Goal: Transaction & Acquisition: Obtain resource

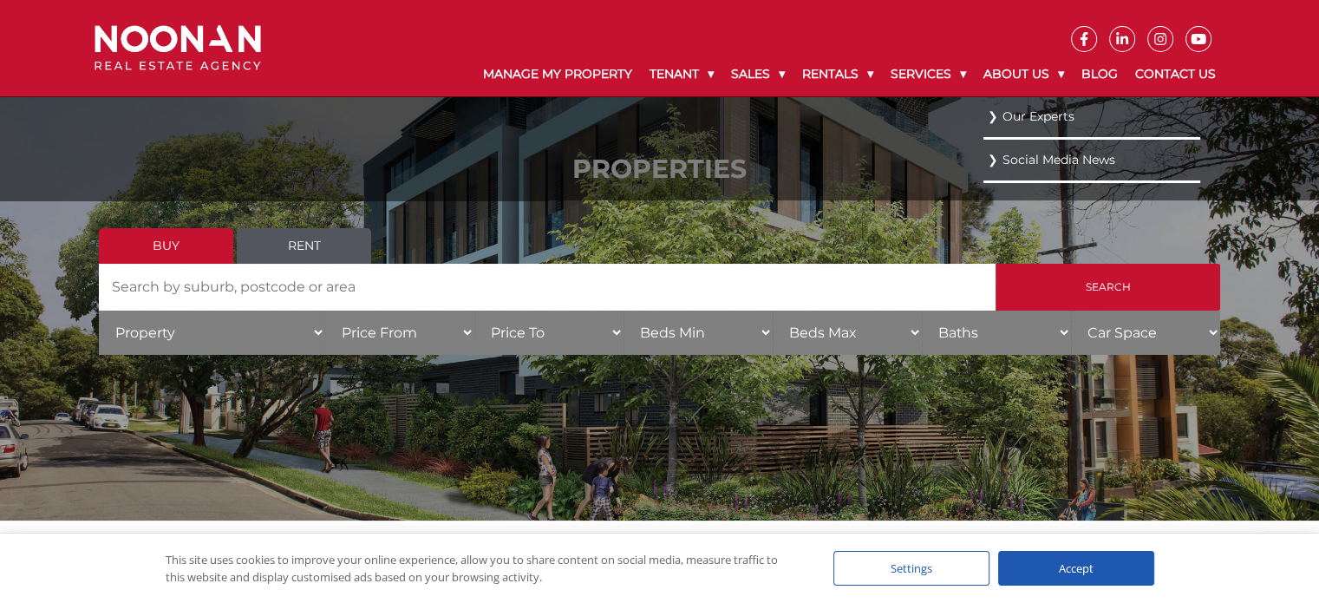
click at [1011, 115] on link "Our Experts" at bounding box center [1091, 116] width 208 height 23
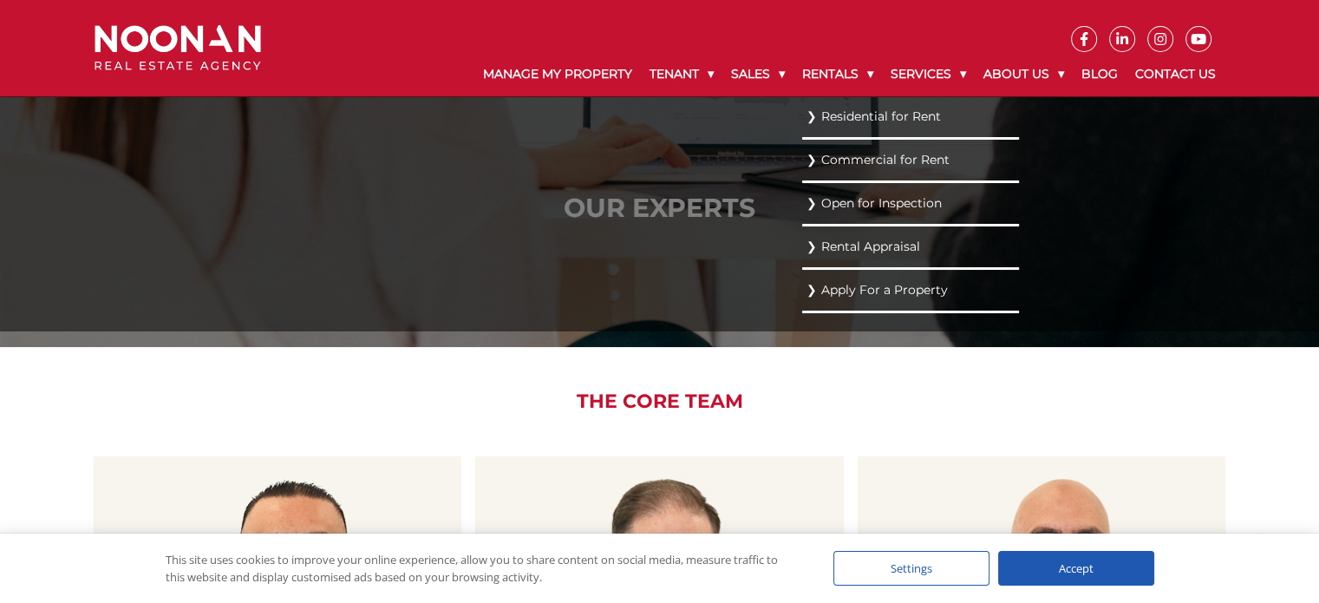
click at [834, 109] on link "Residential for Rent" at bounding box center [910, 116] width 208 height 23
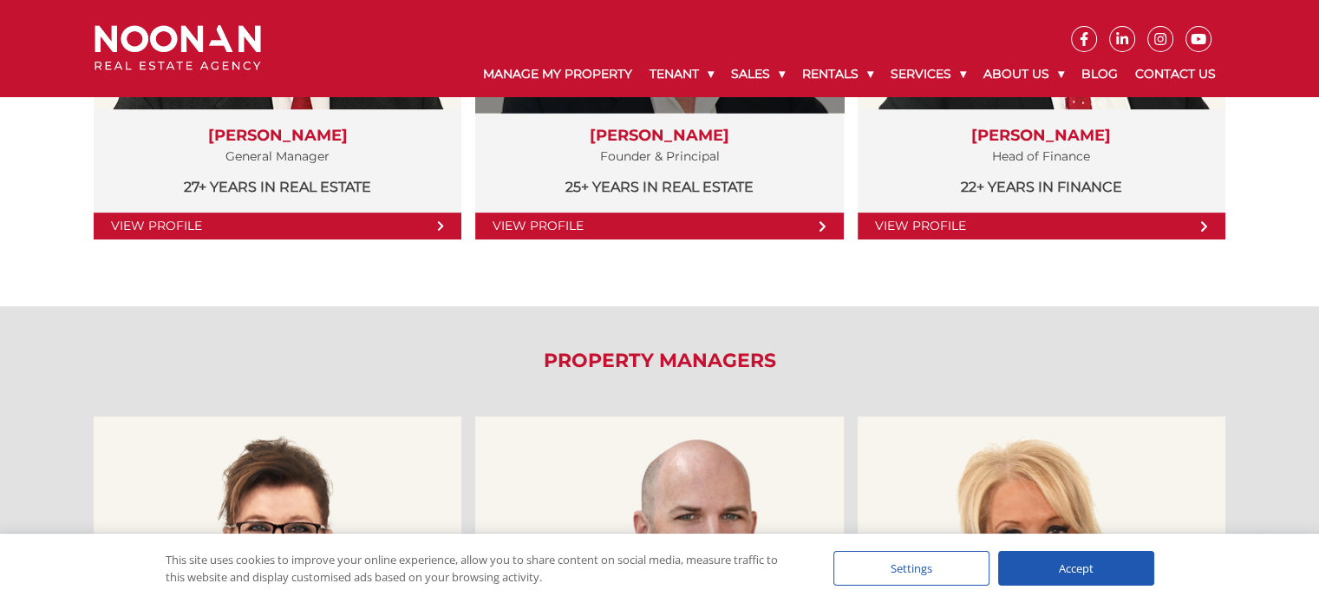
scroll to position [1040, 0]
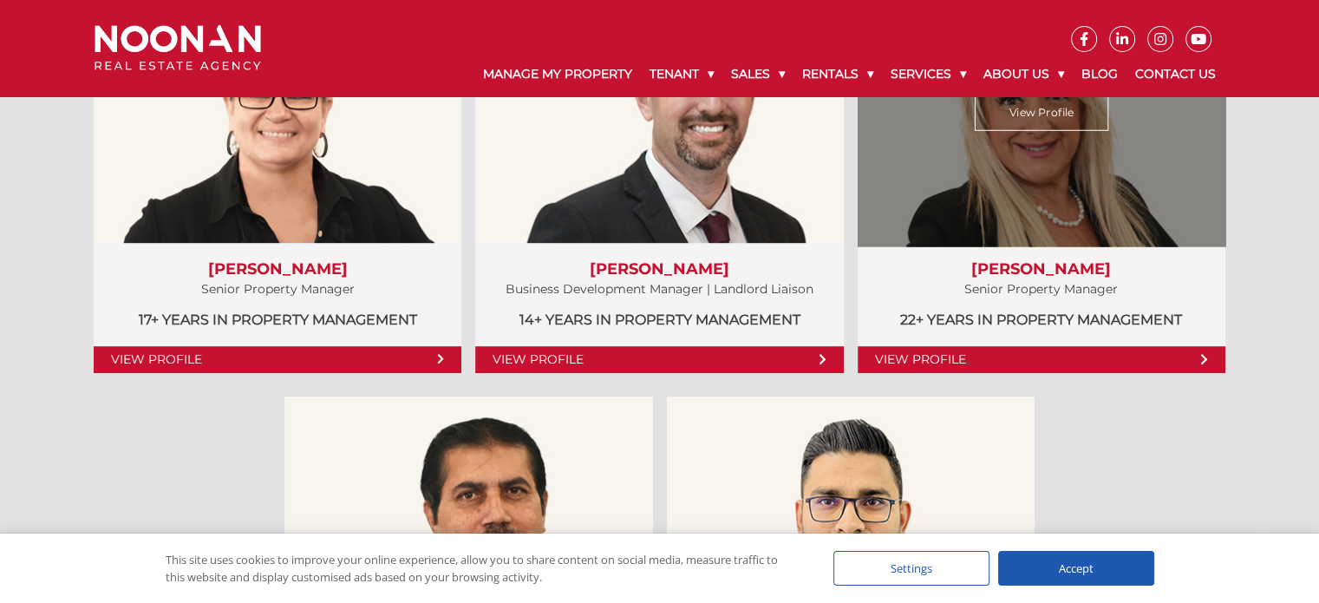
click at [929, 358] on link "View Profile" at bounding box center [1041, 359] width 368 height 27
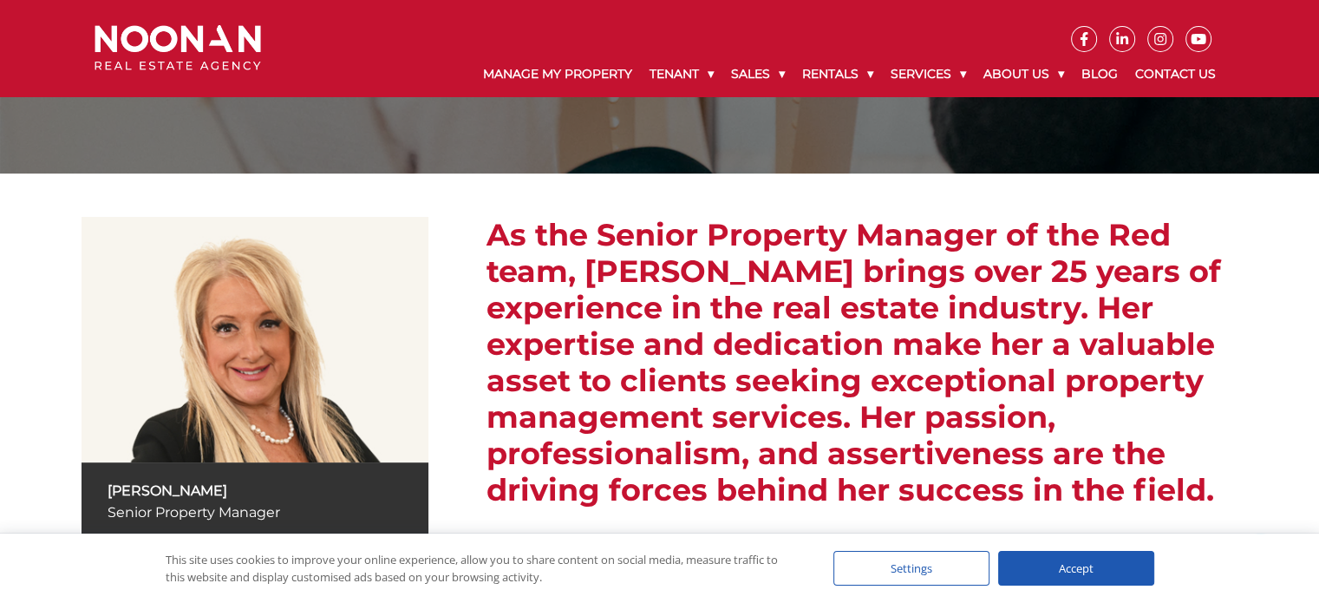
scroll to position [347, 0]
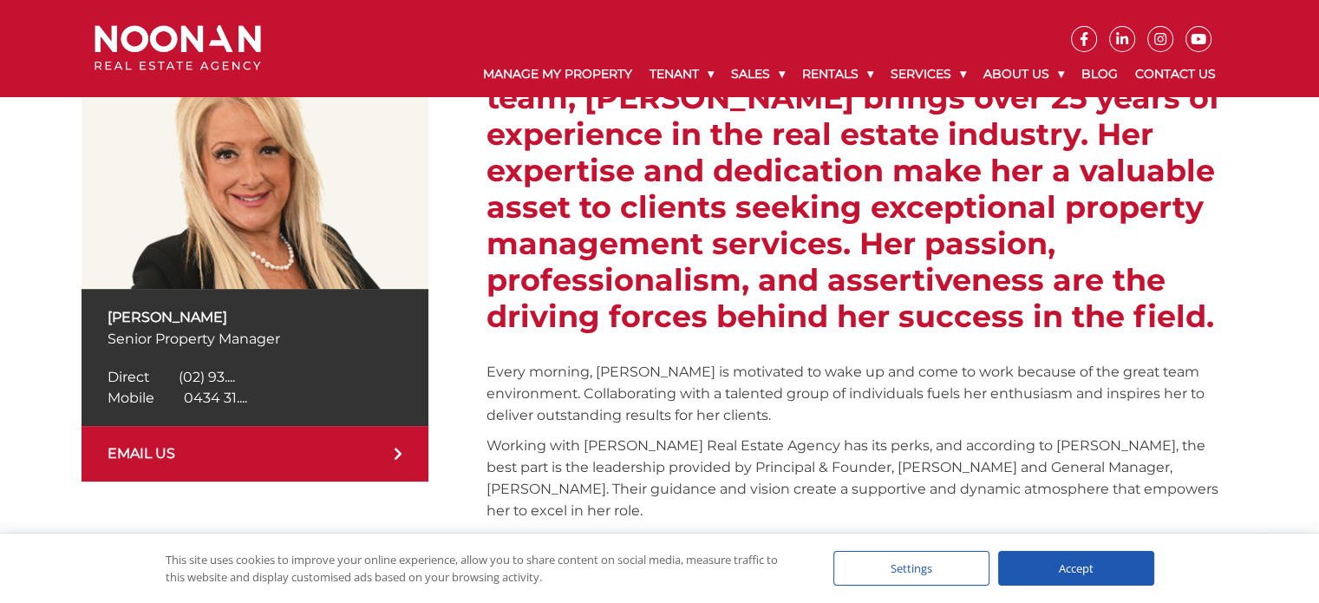
click at [239, 394] on span "0434 31...." at bounding box center [215, 397] width 63 height 16
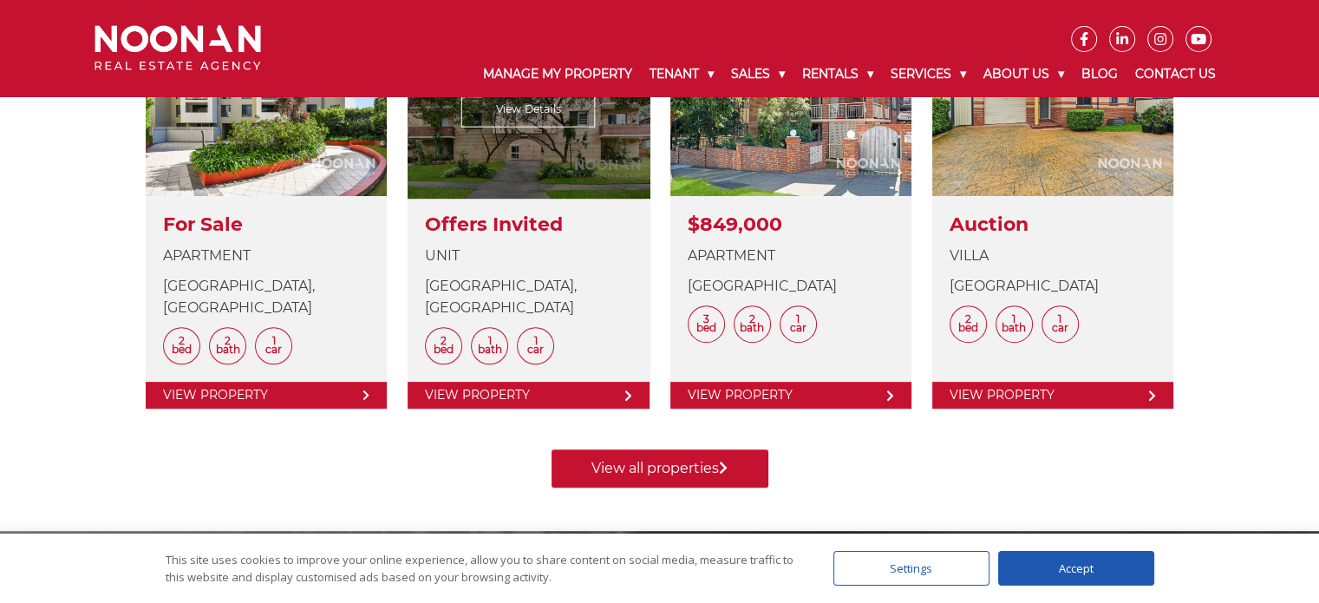
scroll to position [607, 0]
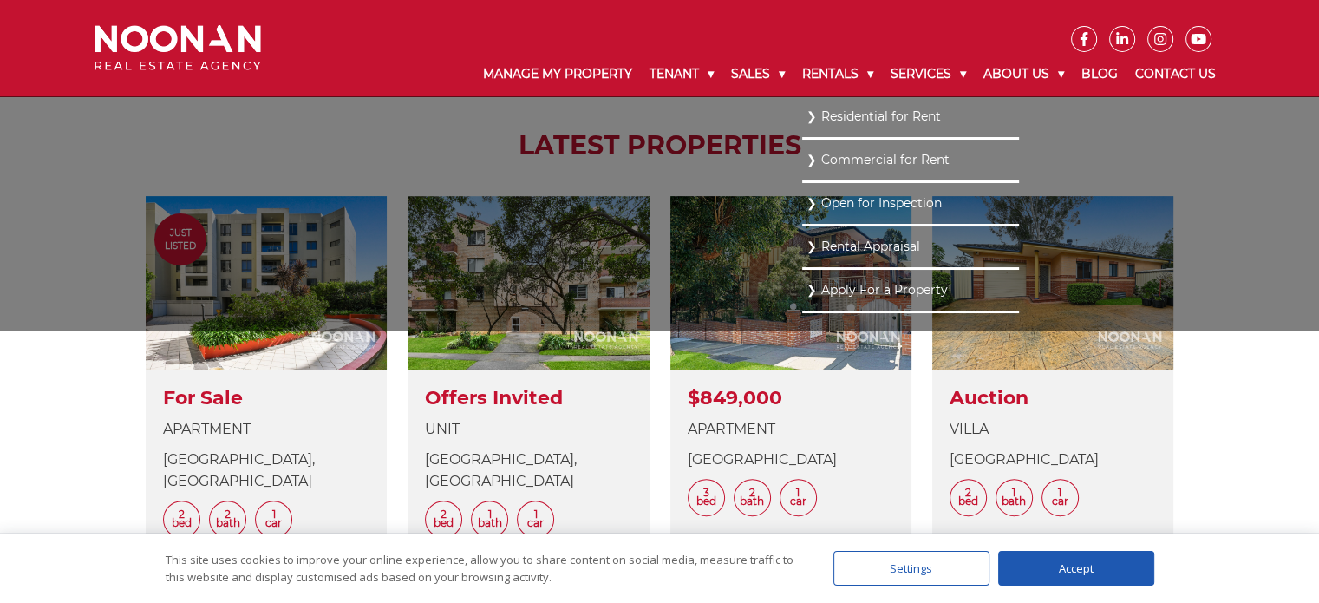
click at [820, 112] on link "Residential for Rent" at bounding box center [910, 116] width 208 height 23
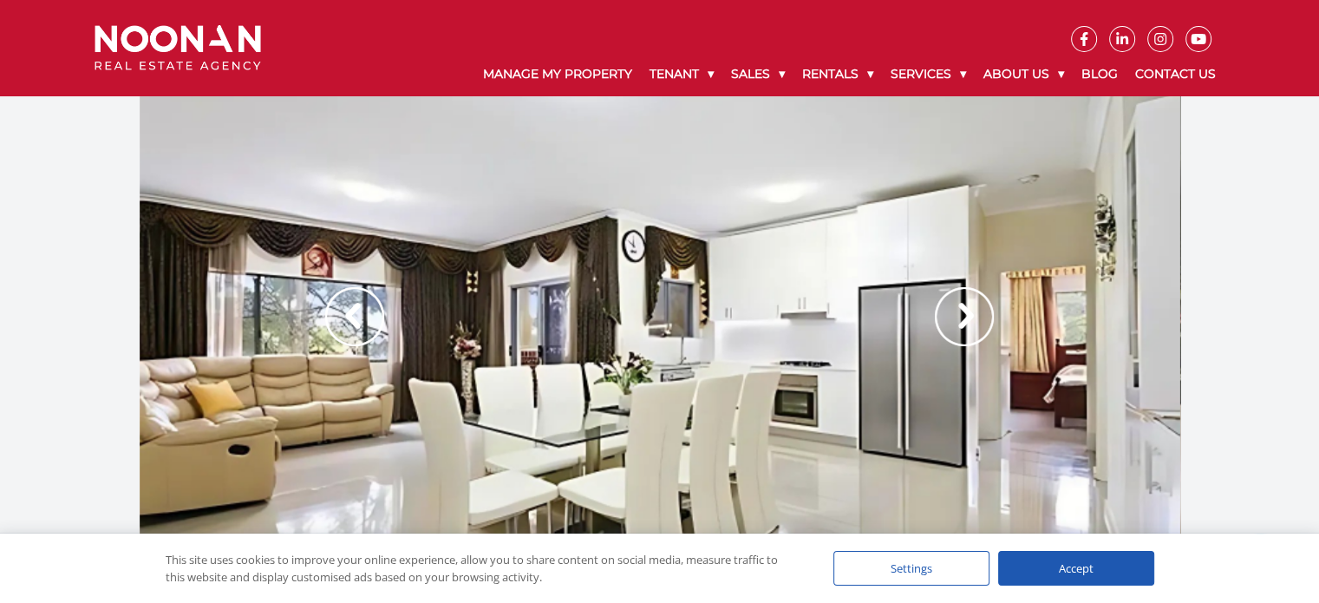
click at [966, 313] on img at bounding box center [964, 316] width 59 height 59
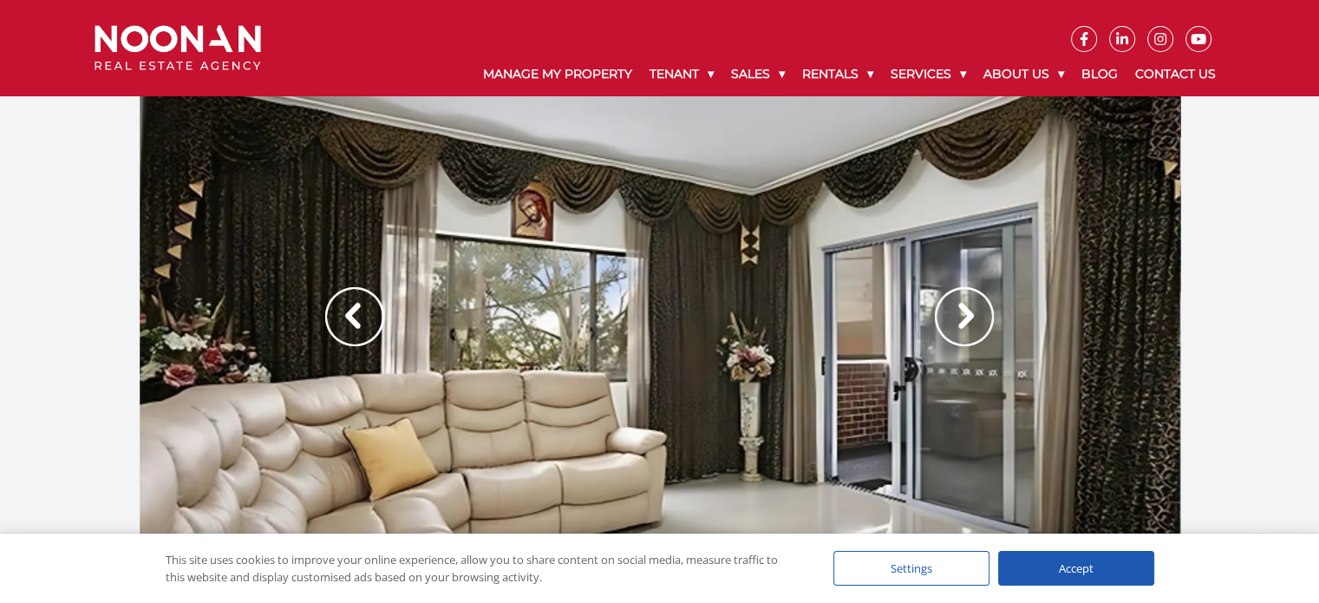
click at [962, 307] on img at bounding box center [964, 316] width 59 height 59
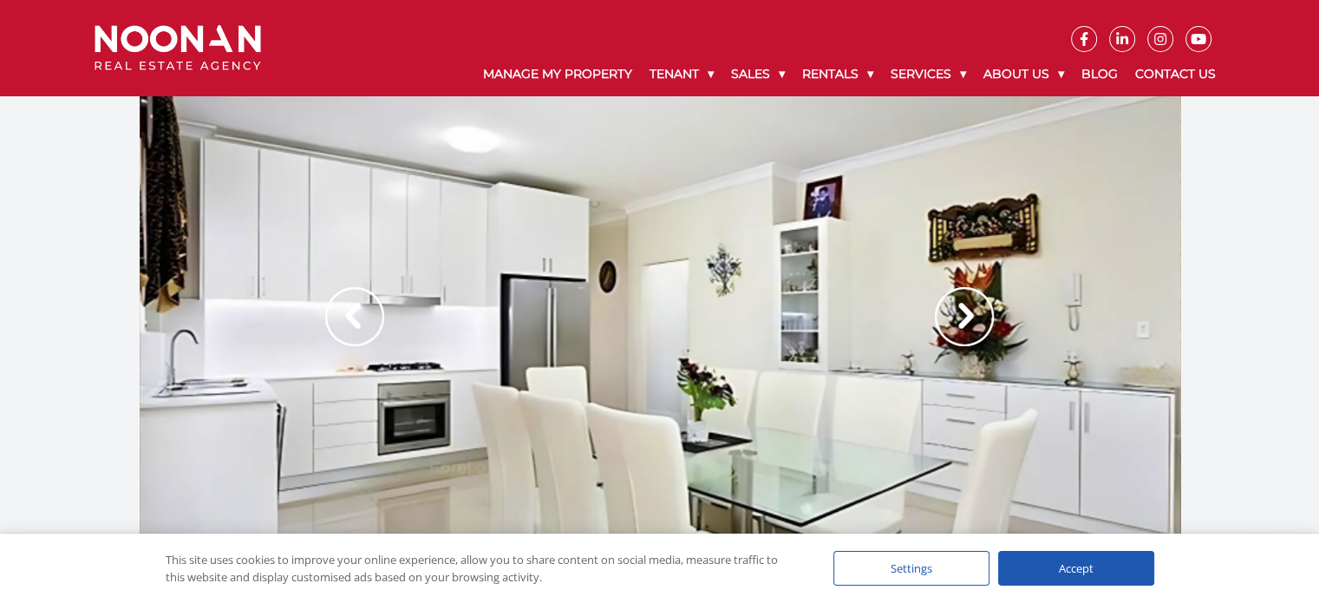
click at [962, 307] on img at bounding box center [964, 316] width 59 height 59
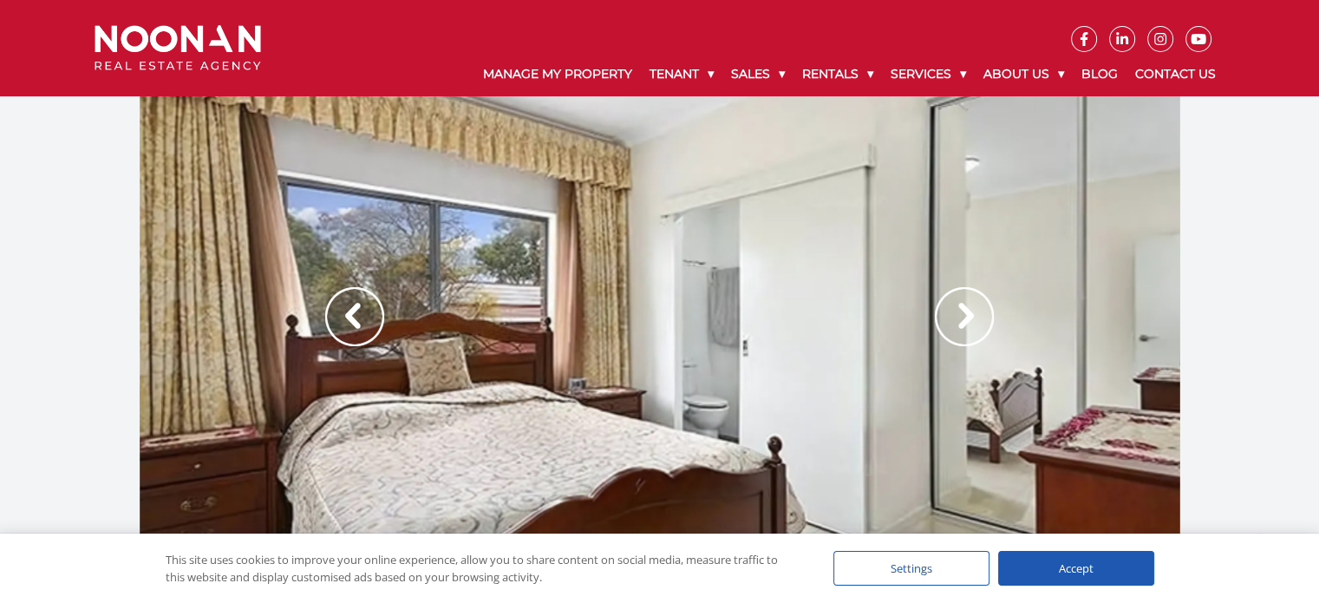
click at [962, 307] on img at bounding box center [964, 316] width 59 height 59
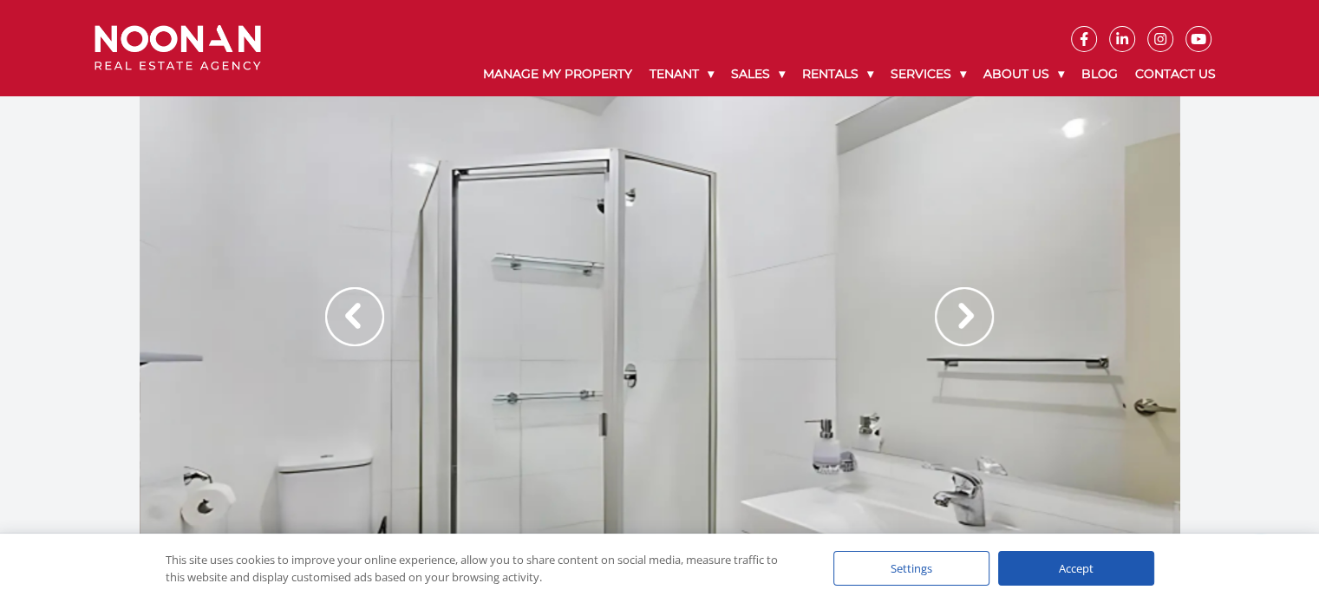
click at [962, 310] on img at bounding box center [964, 316] width 59 height 59
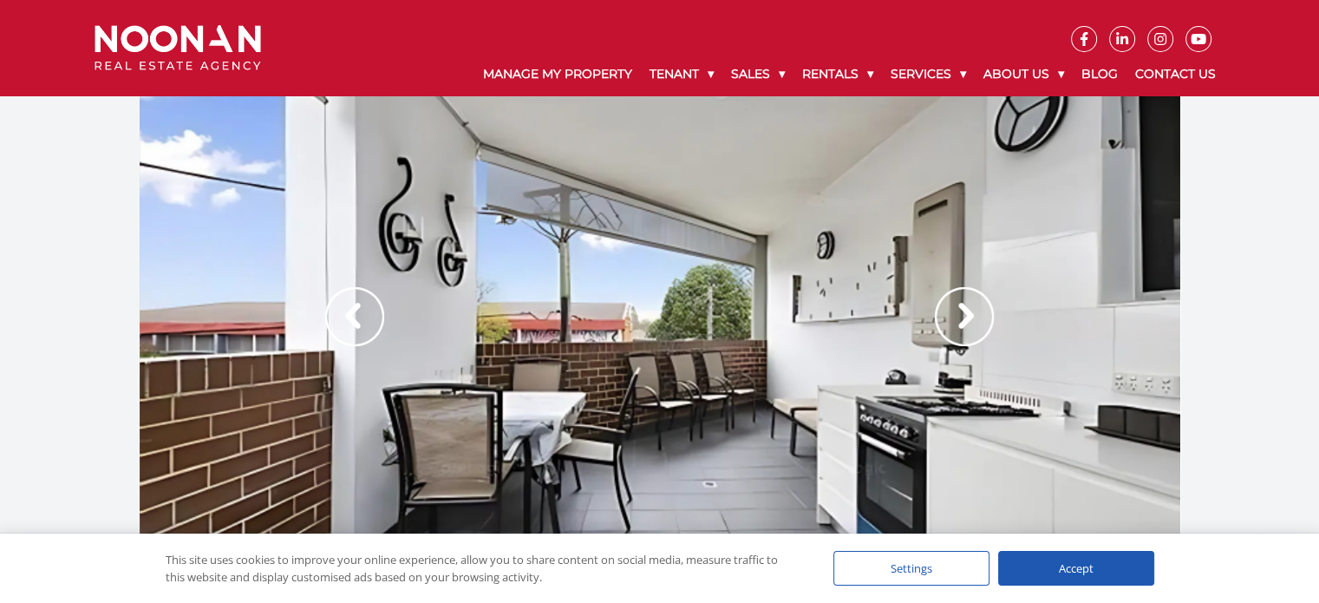
click at [961, 323] on img at bounding box center [964, 316] width 59 height 59
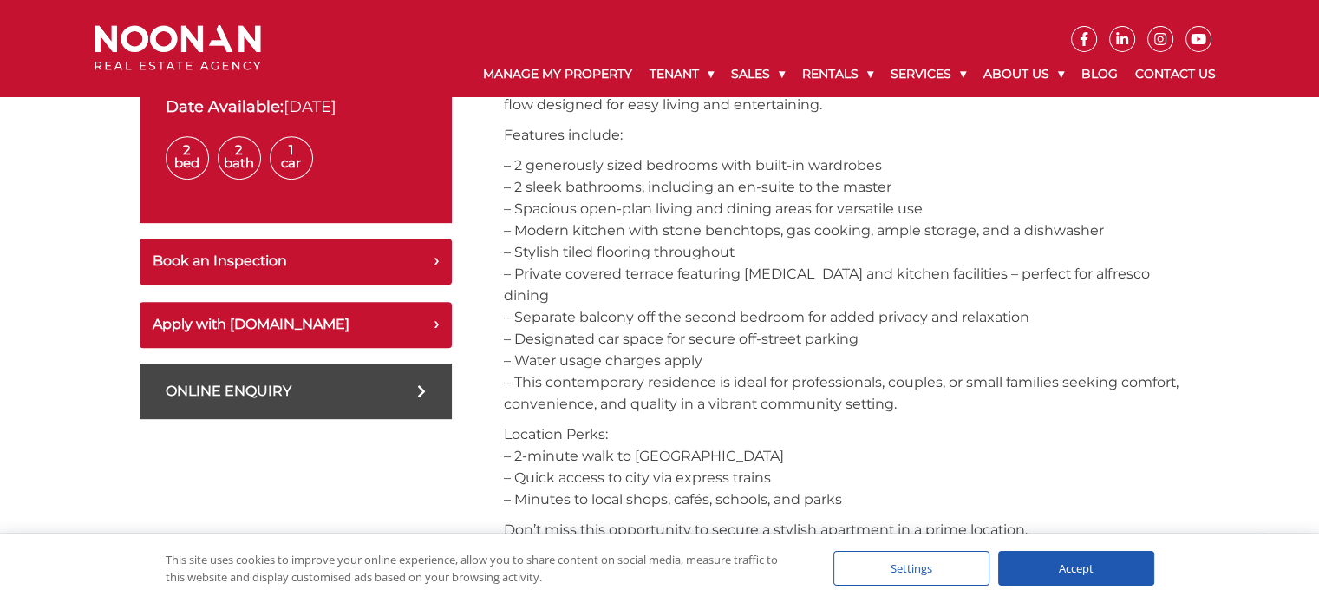
scroll to position [867, 0]
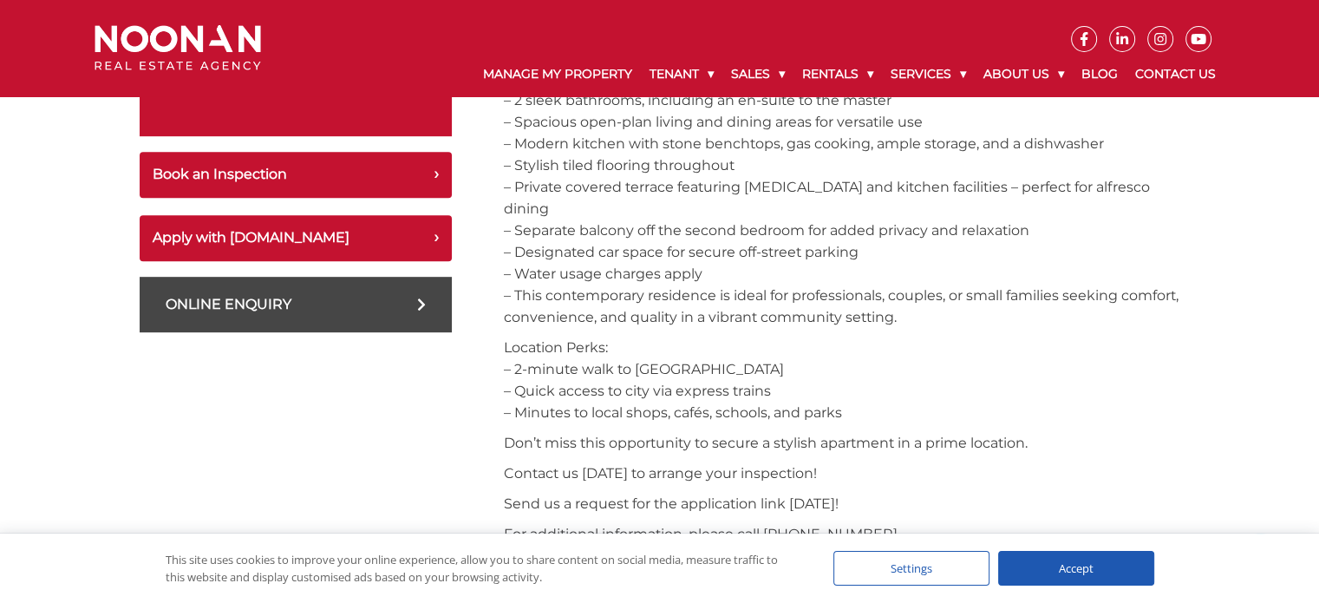
click at [1057, 554] on div "Accept" at bounding box center [1076, 568] width 156 height 35
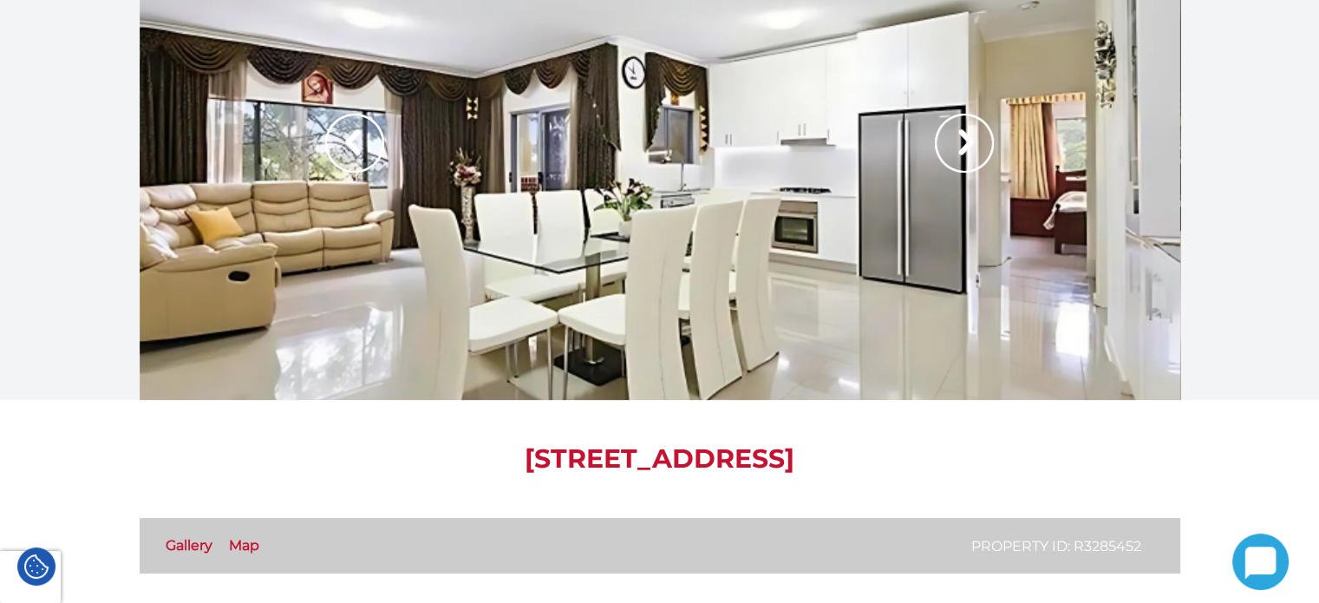
scroll to position [0, 0]
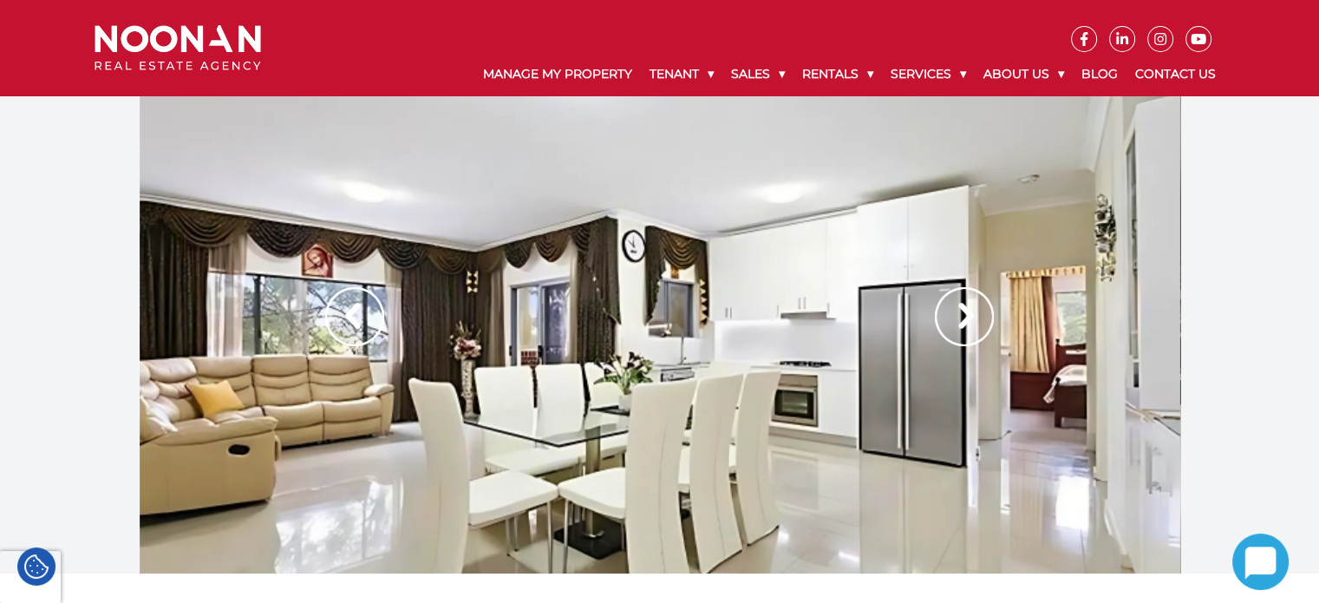
click at [965, 311] on img at bounding box center [964, 316] width 59 height 59
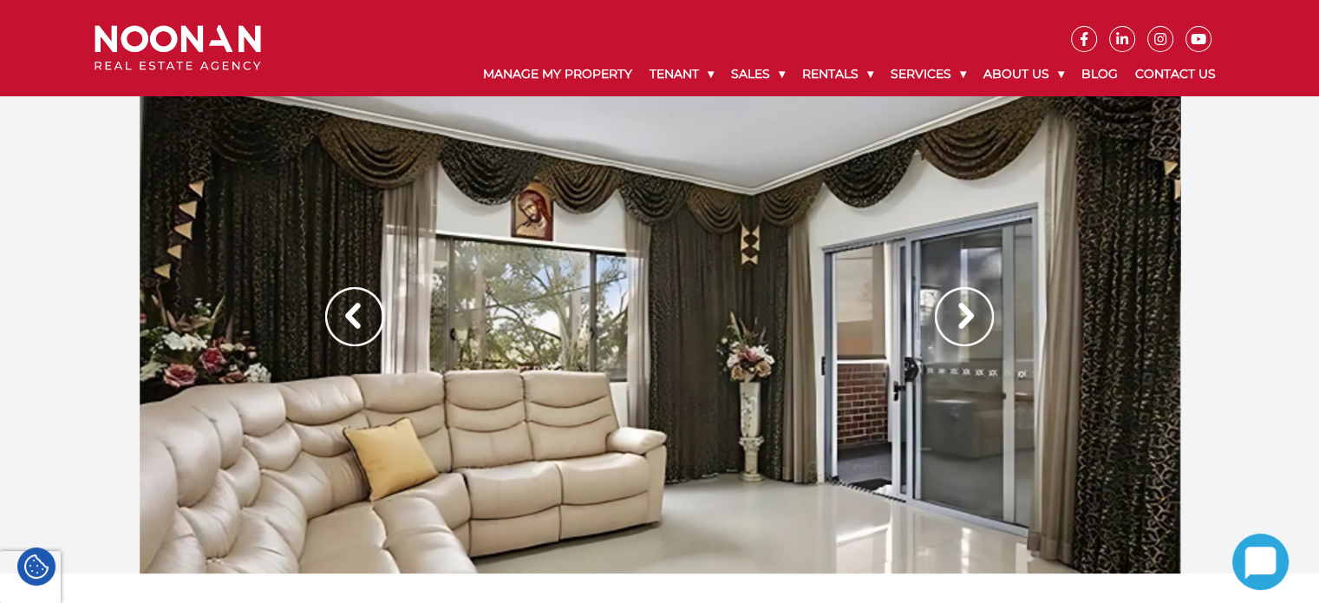
click at [961, 311] on img at bounding box center [964, 316] width 59 height 59
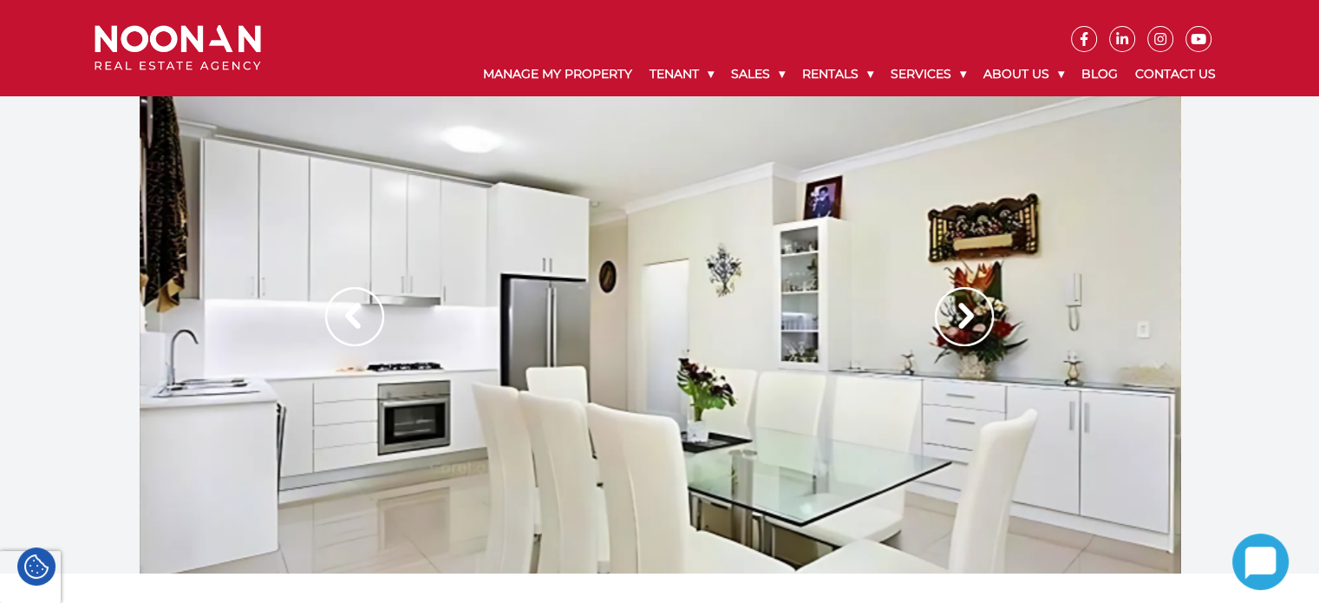
click at [961, 311] on img at bounding box center [964, 316] width 59 height 59
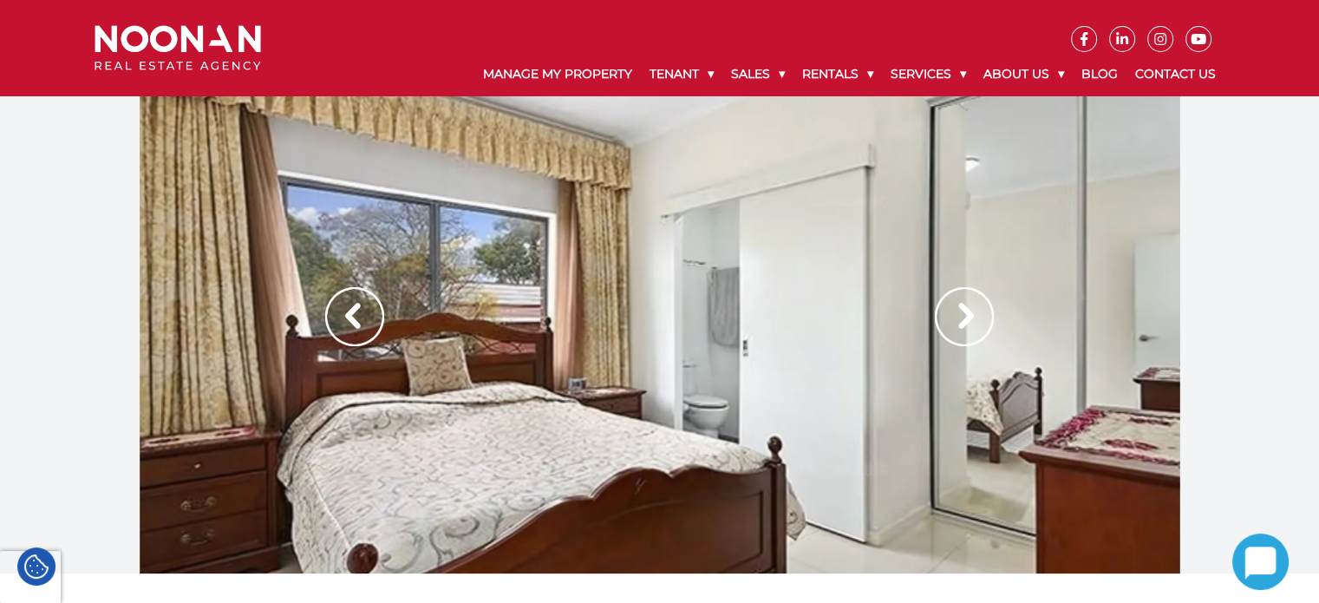
click at [961, 311] on img at bounding box center [964, 316] width 59 height 59
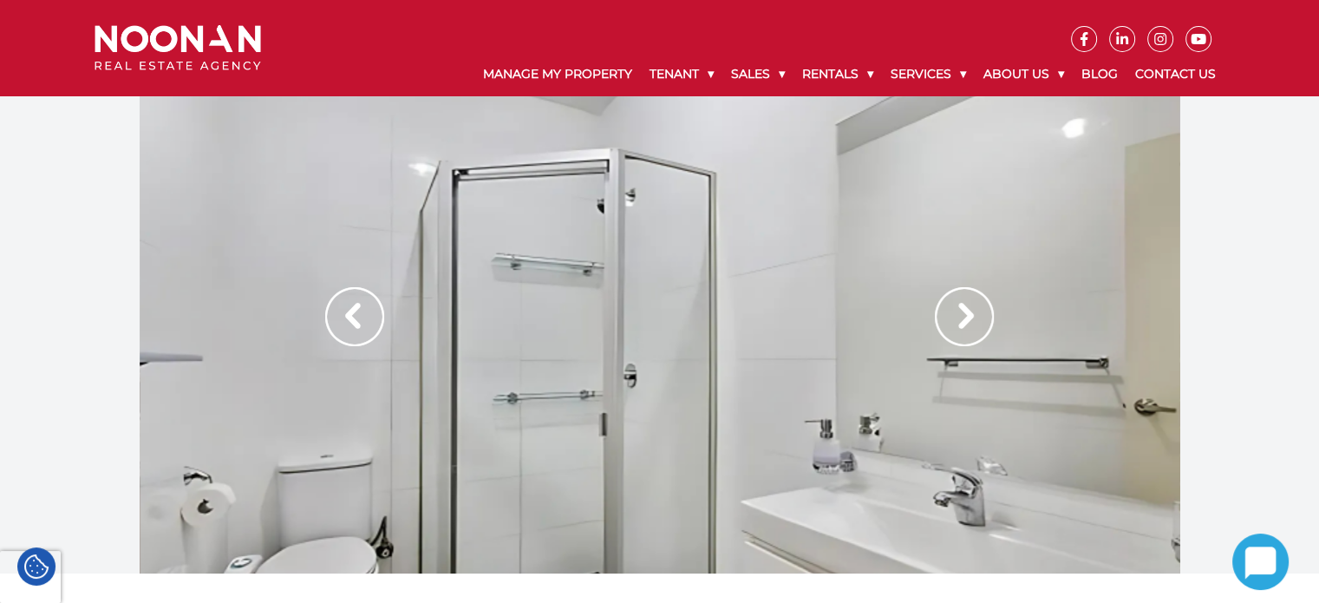
click at [961, 311] on img at bounding box center [964, 316] width 59 height 59
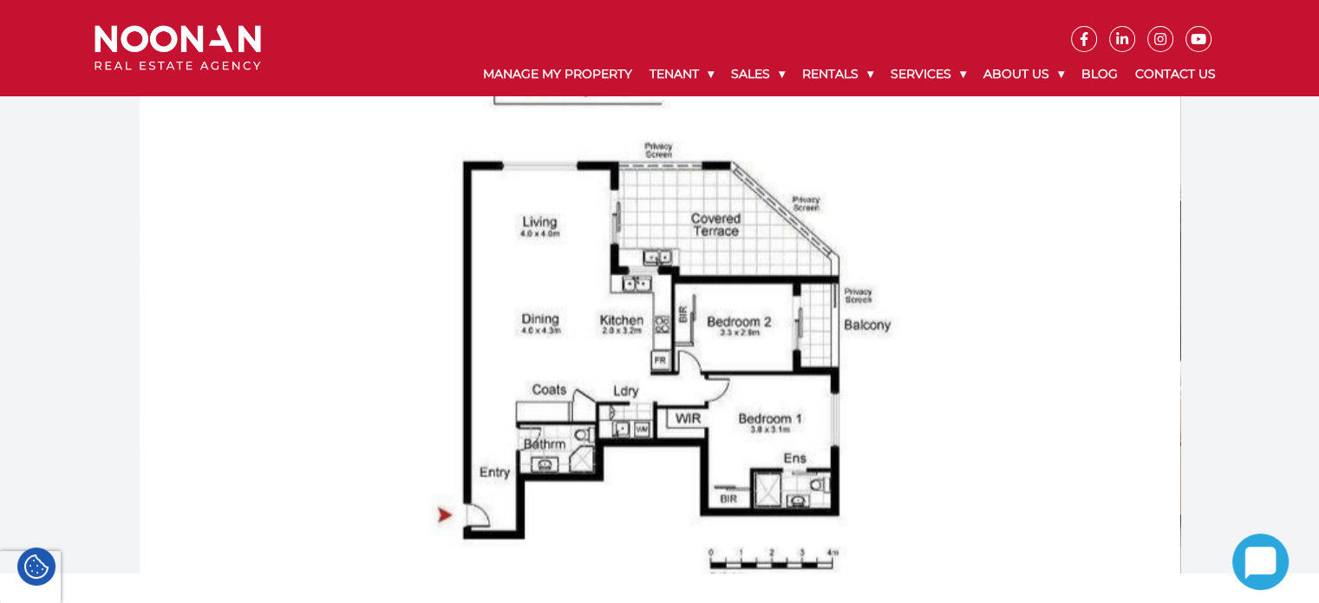
drag, startPoint x: 264, startPoint y: 366, endPoint x: 253, endPoint y: 365, distance: 11.3
click at [264, 365] on div at bounding box center [660, 334] width 1040 height 477
click at [1215, 344] on div at bounding box center [659, 334] width 1319 height 477
click at [69, 353] on div at bounding box center [659, 334] width 1319 height 477
click at [80, 346] on div at bounding box center [659, 334] width 1319 height 477
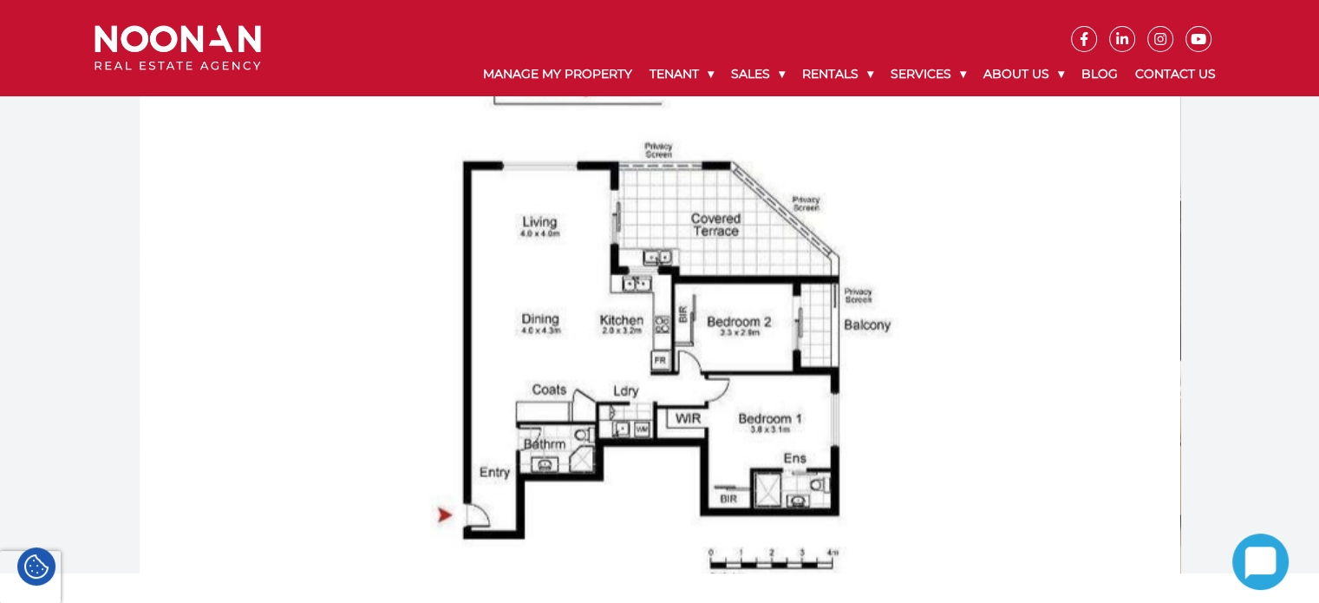
click at [634, 360] on div at bounding box center [660, 334] width 1040 height 477
click at [63, 338] on div at bounding box center [659, 334] width 1319 height 477
click at [1272, 287] on div at bounding box center [659, 334] width 1319 height 477
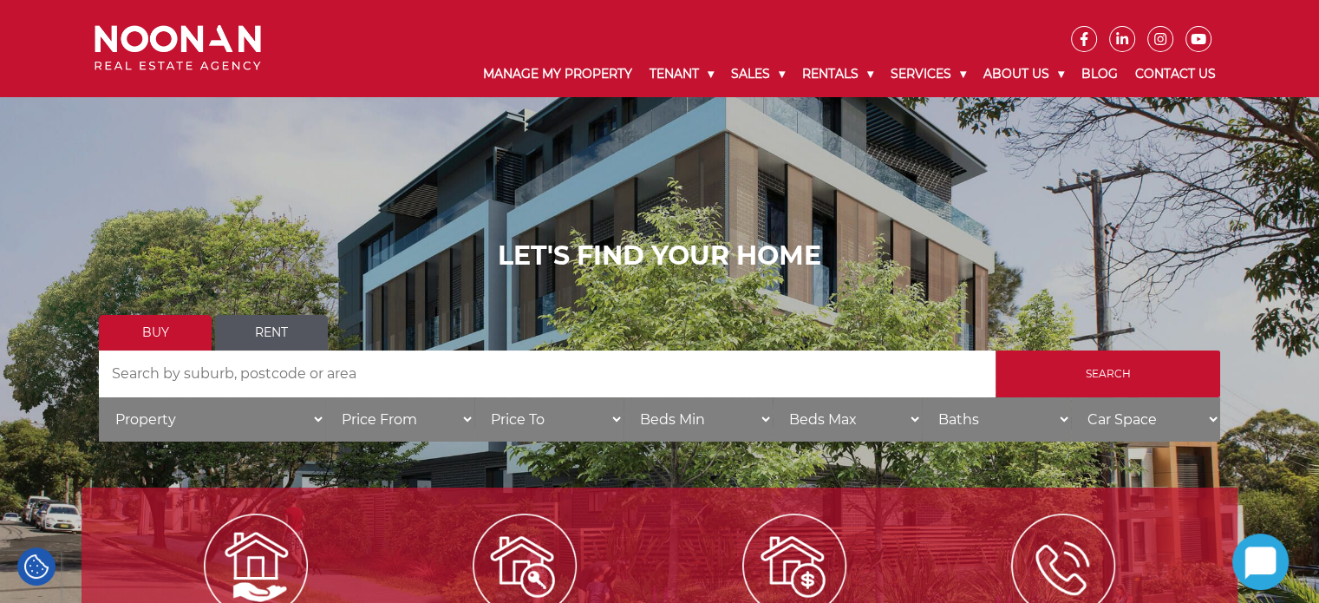
click at [250, 333] on link "Rent" at bounding box center [271, 333] width 113 height 36
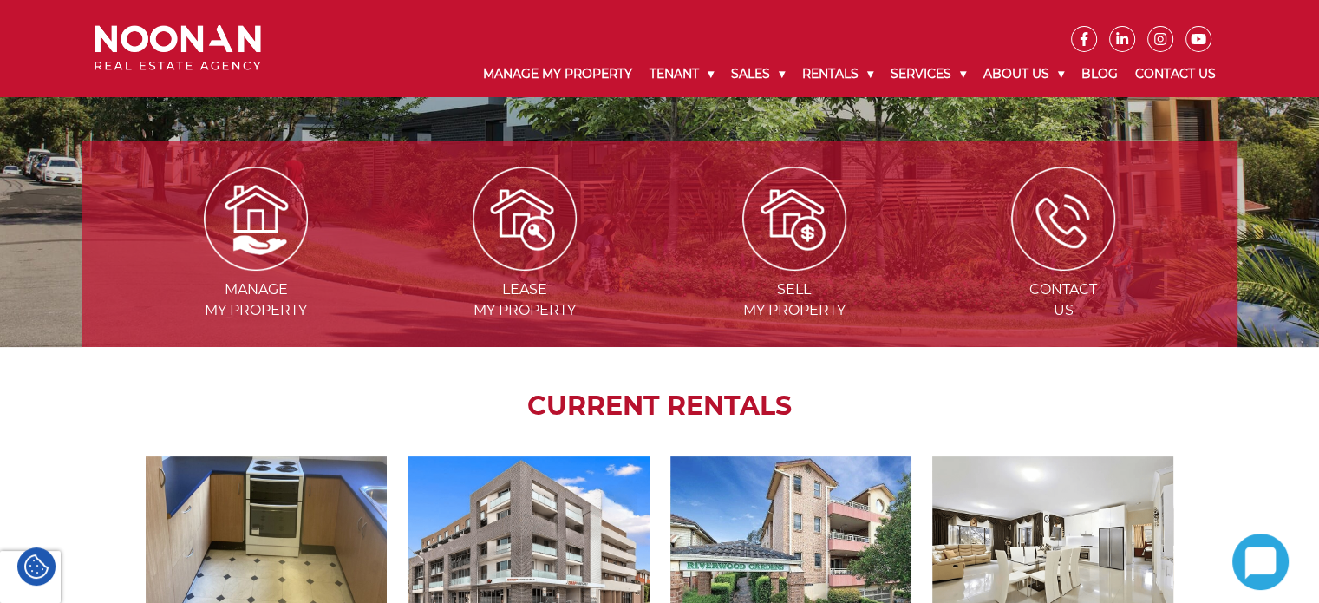
scroll to position [607, 0]
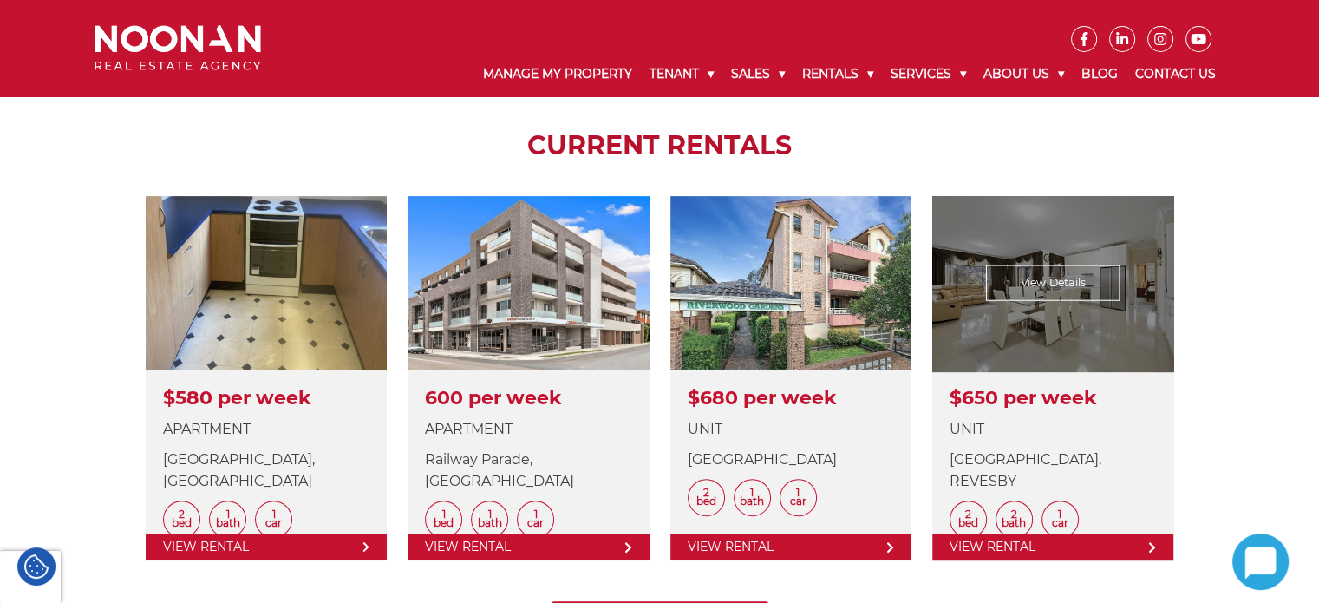
click at [1040, 310] on link at bounding box center [1052, 378] width 241 height 364
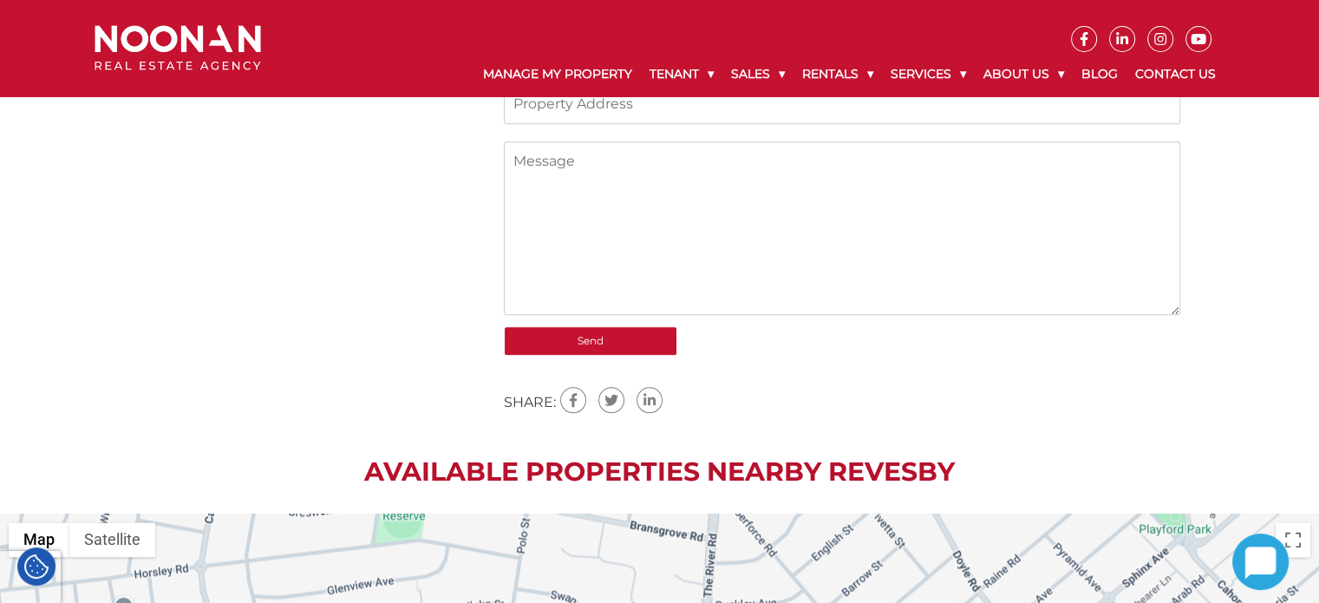
scroll to position [2427, 0]
